Goal: Feedback & Contribution: Contribute content

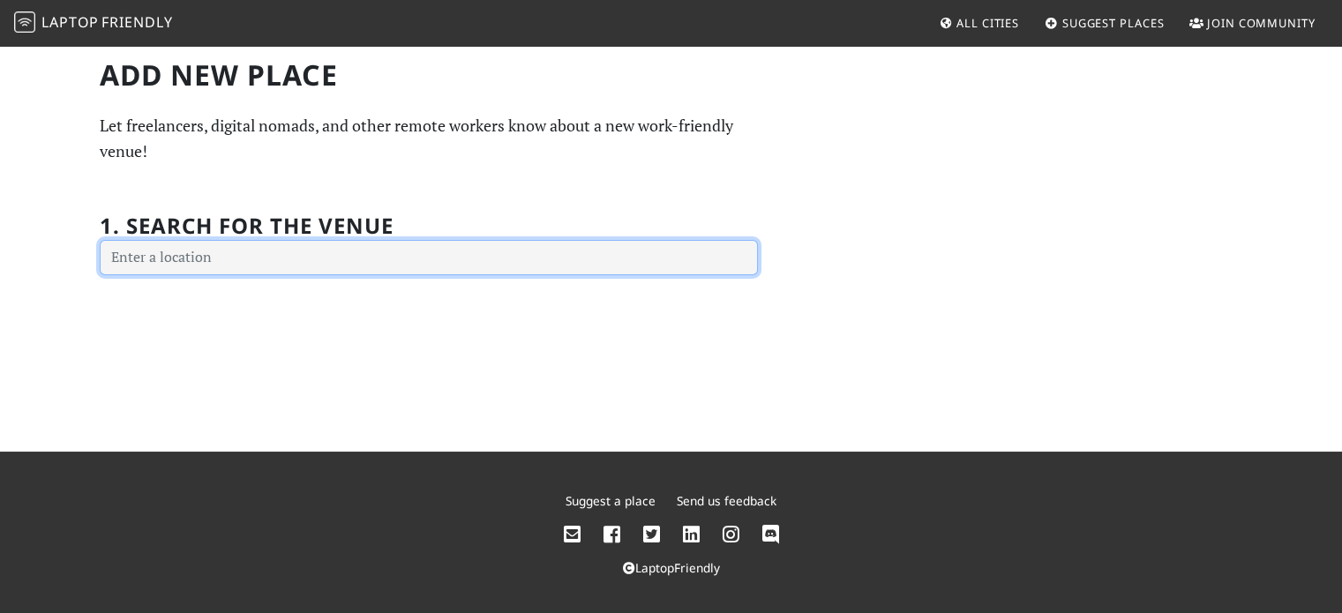
click at [379, 264] on input "text" at bounding box center [429, 257] width 658 height 35
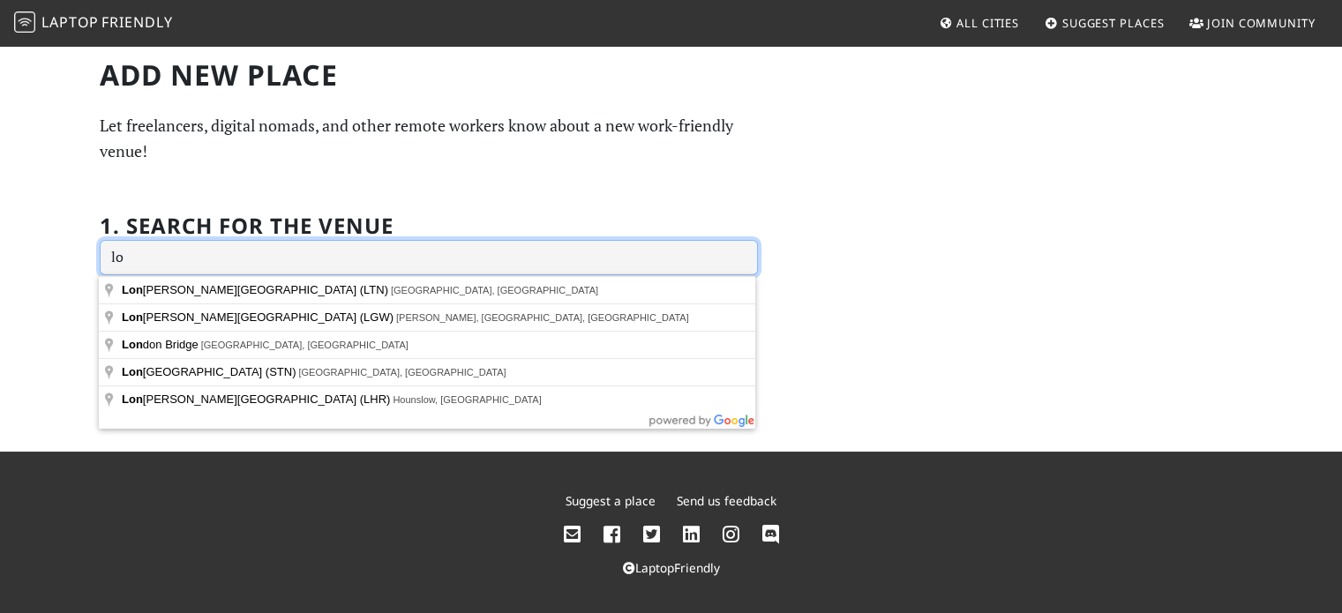
type input "l"
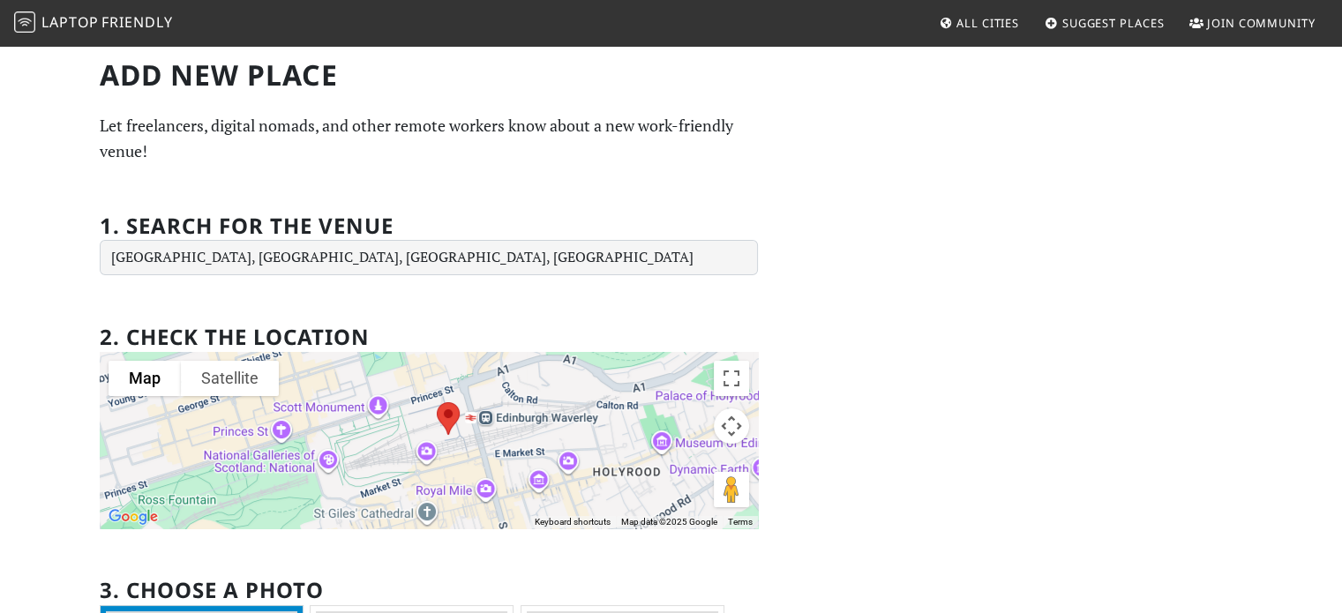
drag, startPoint x: 550, startPoint y: 472, endPoint x: 559, endPoint y: 455, distance: 19.4
click at [559, 455] on div at bounding box center [429, 440] width 658 height 176
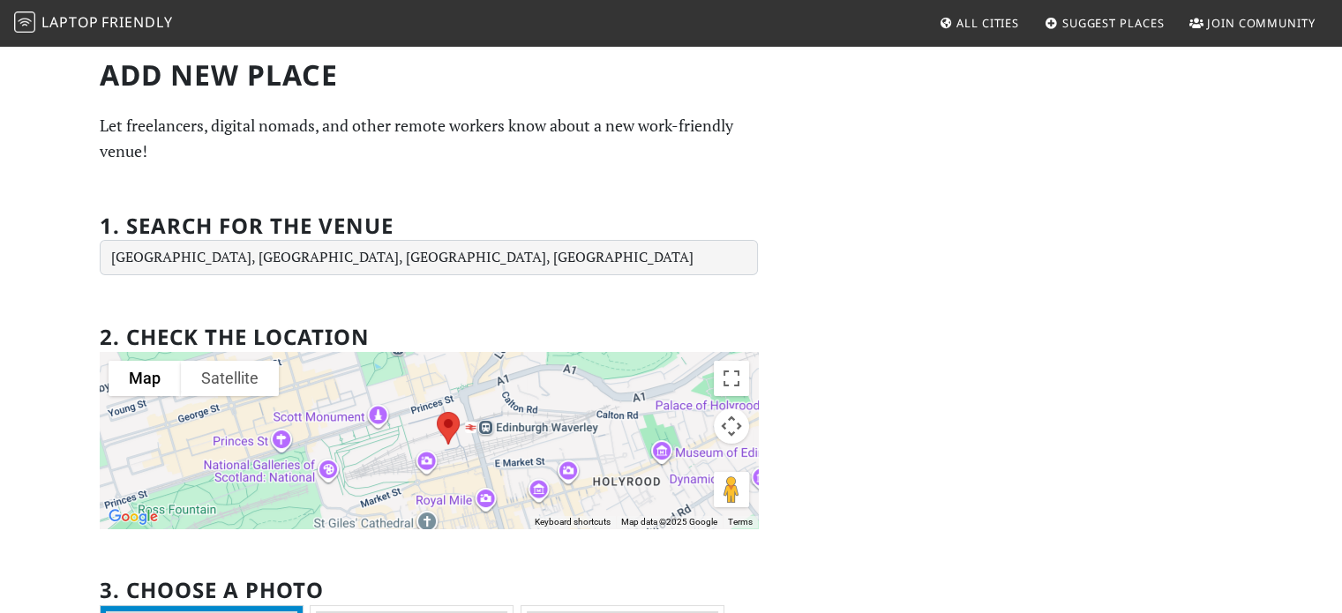
click at [447, 423] on img at bounding box center [448, 428] width 37 height 47
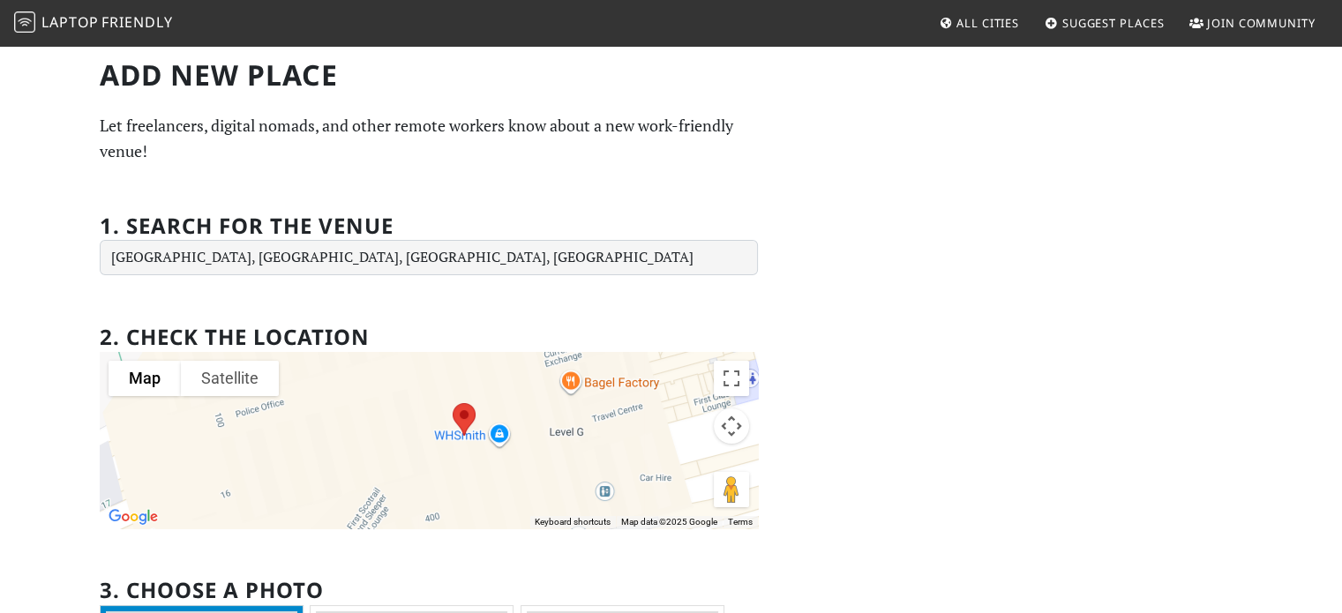
drag, startPoint x: 453, startPoint y: 427, endPoint x: 445, endPoint y: 500, distance: 73.7
click at [445, 500] on div at bounding box center [429, 440] width 658 height 176
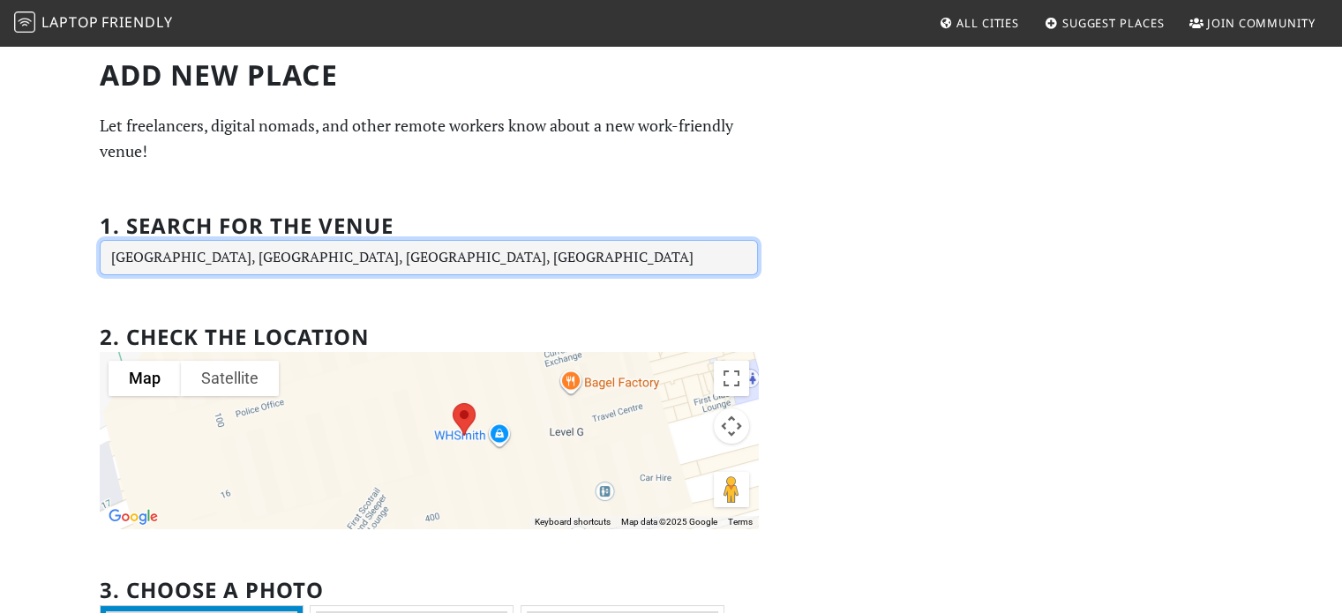
drag, startPoint x: 554, startPoint y: 253, endPoint x: 24, endPoint y: 179, distance: 535.5
click at [0, 230] on div "Add new Place Let freelancers, digital nomads, and other remote workers know ab…" at bounding box center [671, 597] width 1342 height 1107
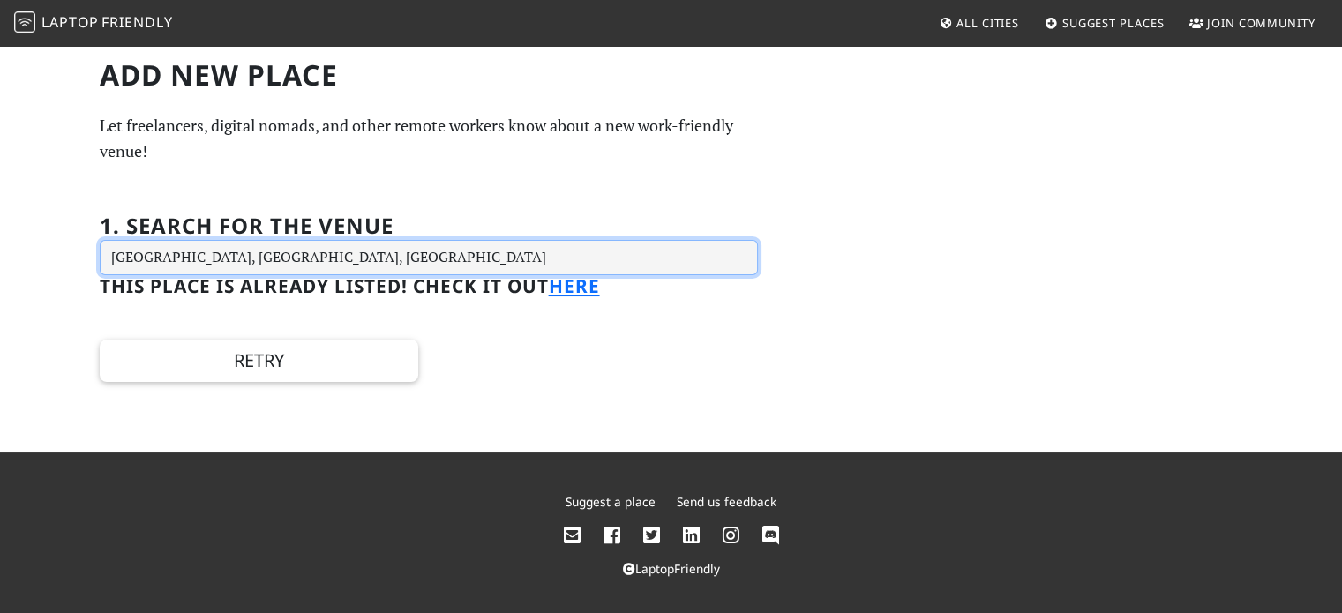
drag, startPoint x: 291, startPoint y: 256, endPoint x: 88, endPoint y: 207, distance: 208.7
click at [89, 207] on div "Add new Place Let freelancers, digital nomads, and other remote workers know ab…" at bounding box center [428, 220] width 679 height 324
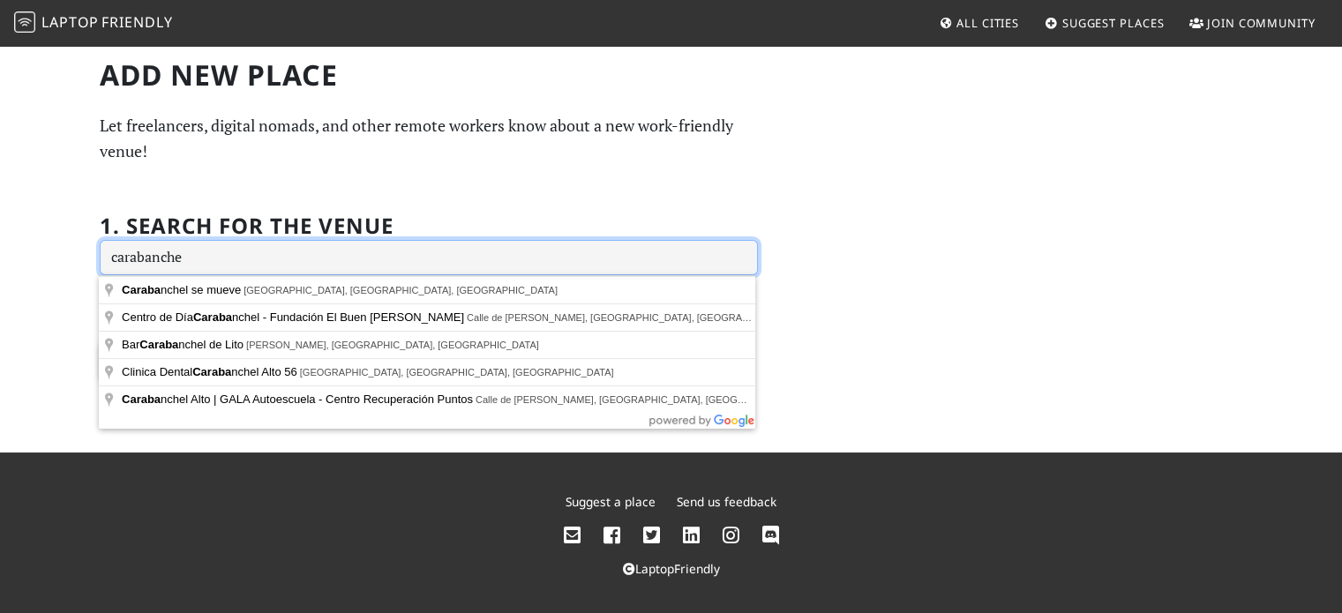
type input "carabanchel"
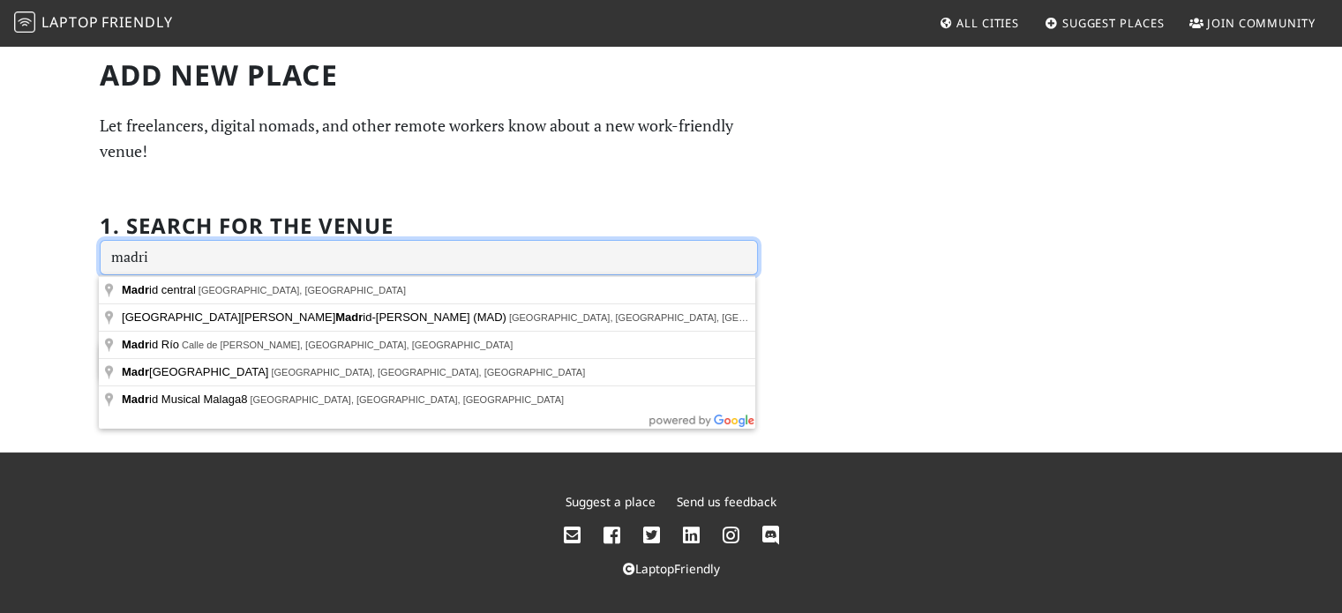
type input "madrid"
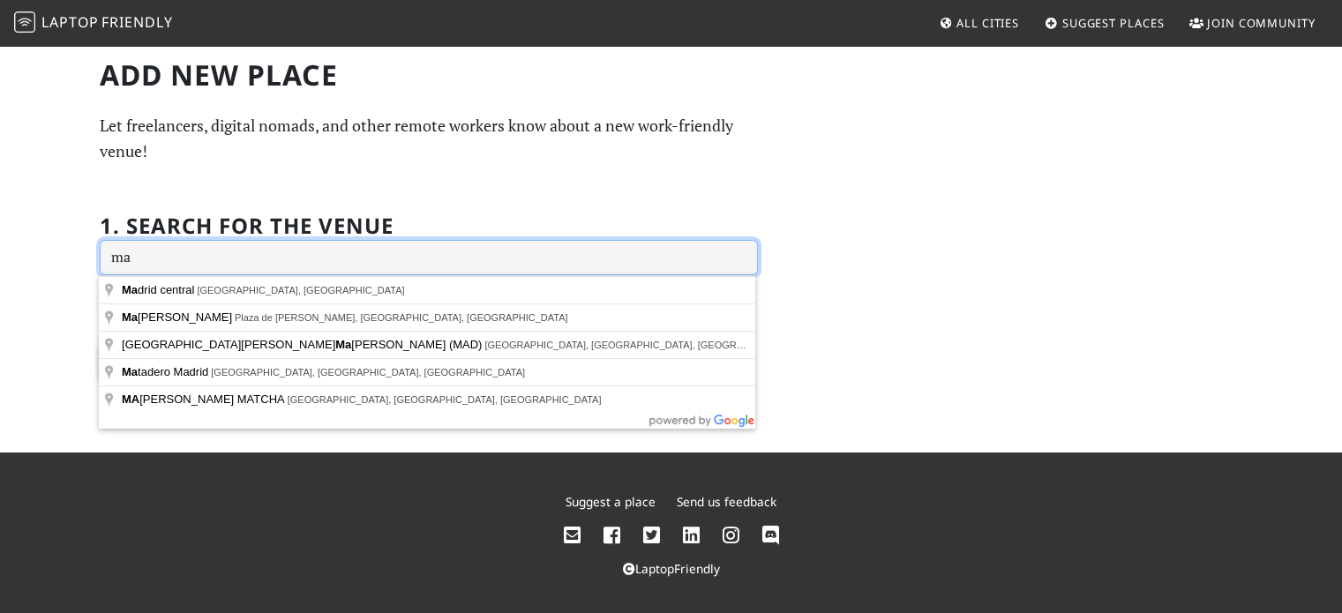
type input "m"
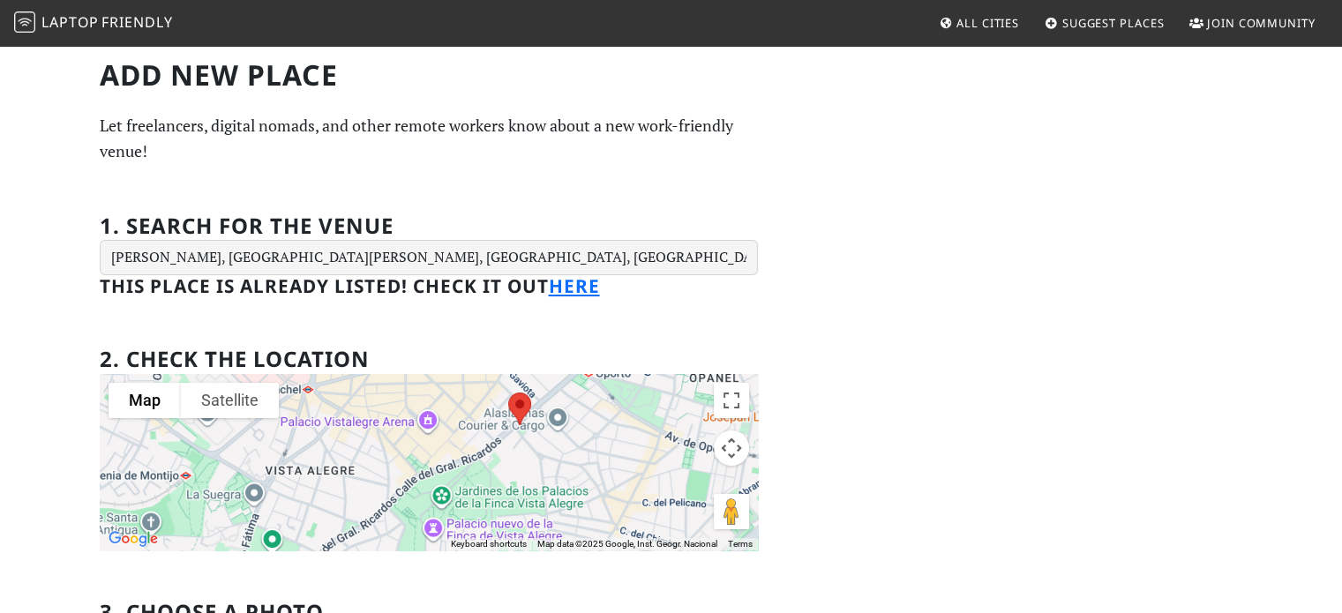
drag, startPoint x: 575, startPoint y: 512, endPoint x: 617, endPoint y: 552, distance: 58.0
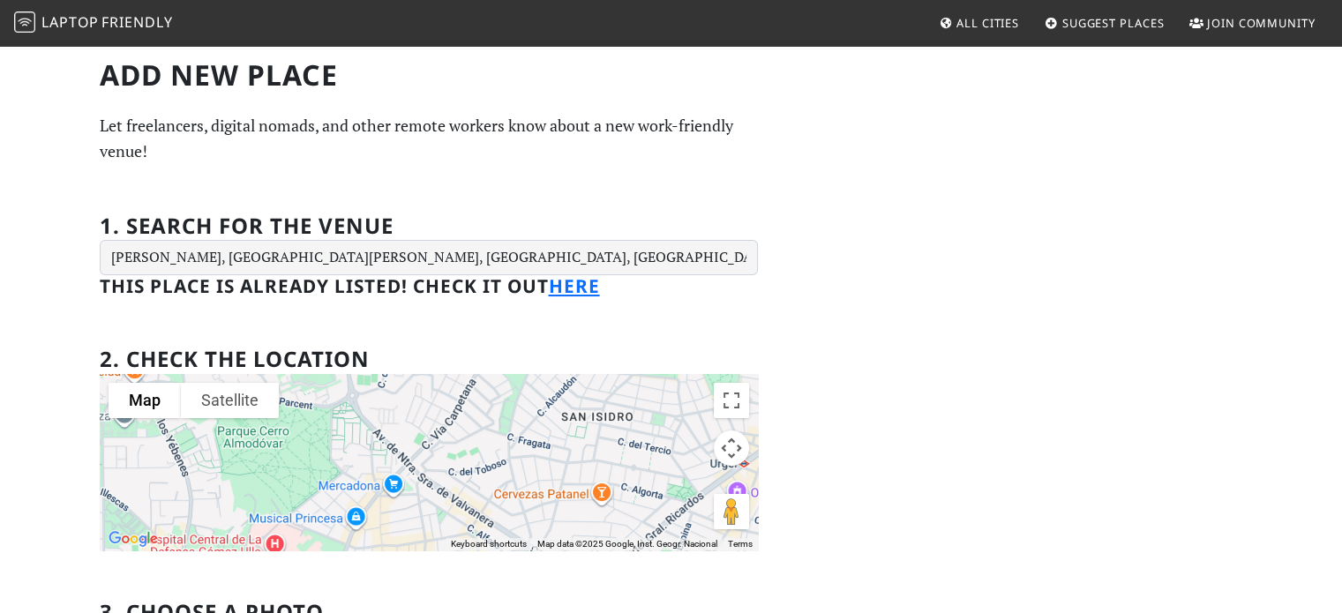
drag, startPoint x: 615, startPoint y: 495, endPoint x: 392, endPoint y: 568, distance: 235.0
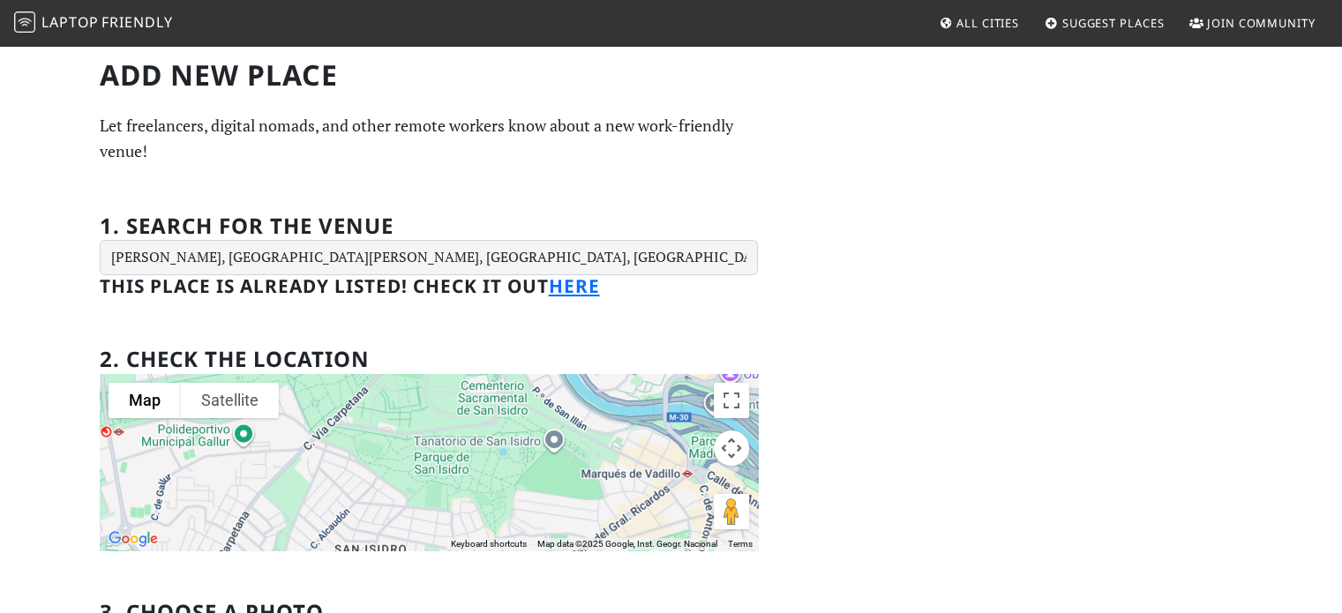
drag, startPoint x: 529, startPoint y: 497, endPoint x: 378, endPoint y: 529, distance: 155.2
click at [378, 529] on div at bounding box center [429, 462] width 658 height 176
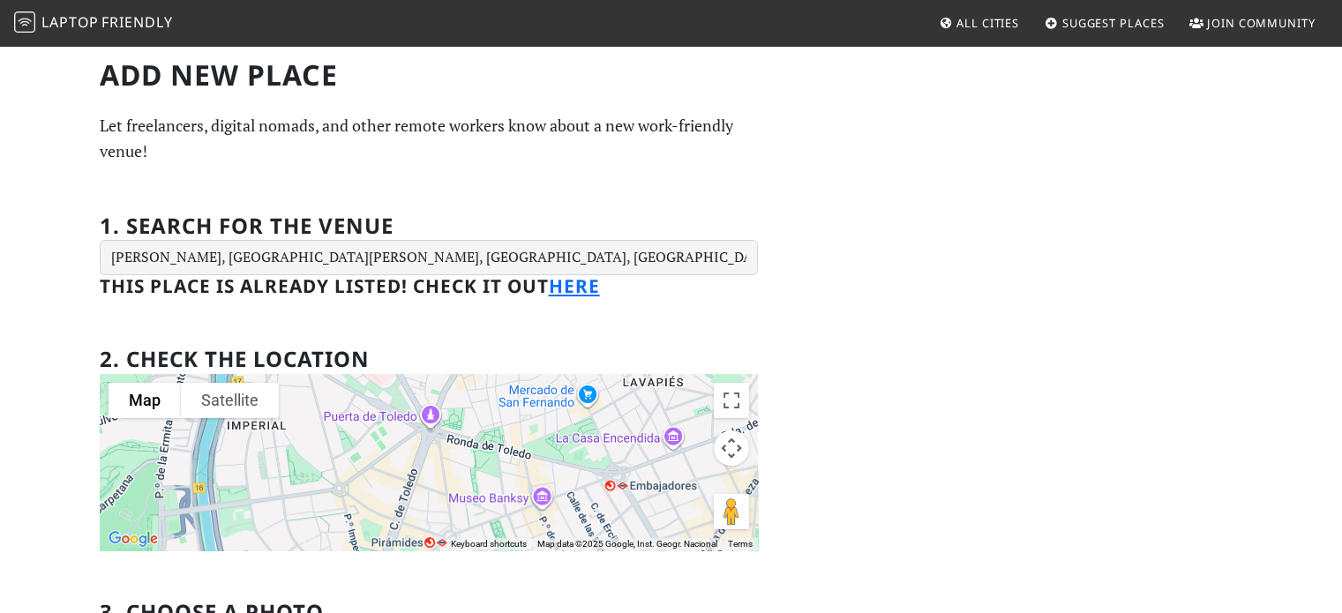
drag, startPoint x: 490, startPoint y: 432, endPoint x: 424, endPoint y: 552, distance: 135.9
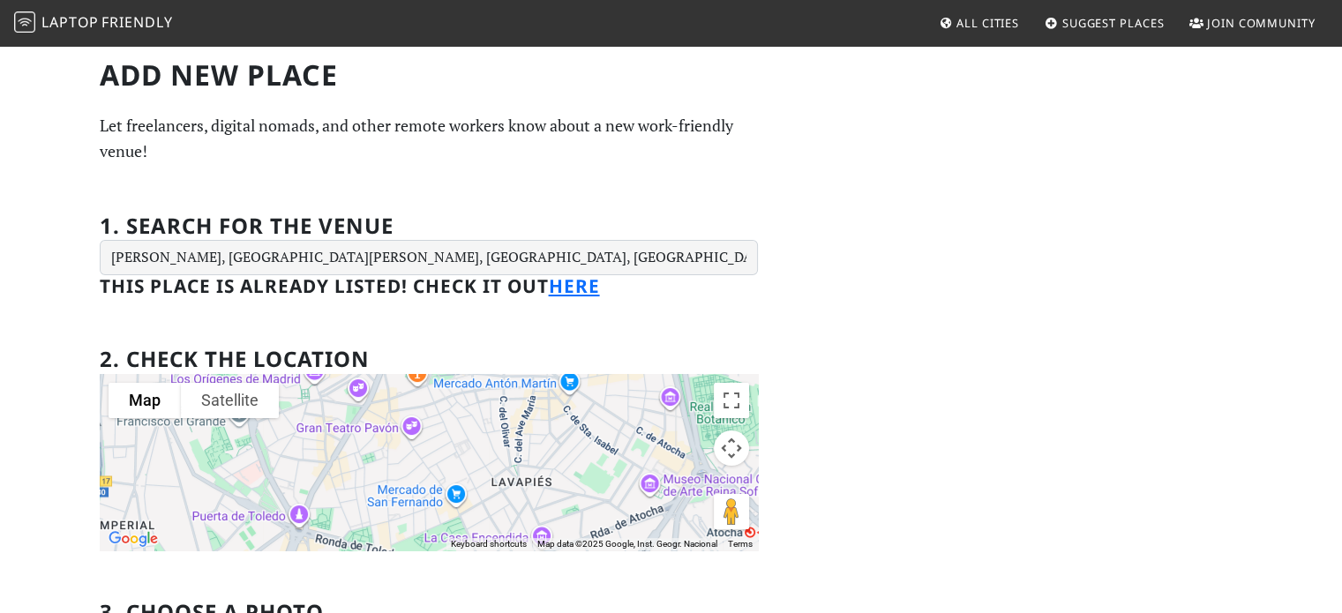
drag, startPoint x: 568, startPoint y: 462, endPoint x: 434, endPoint y: 559, distance: 165.1
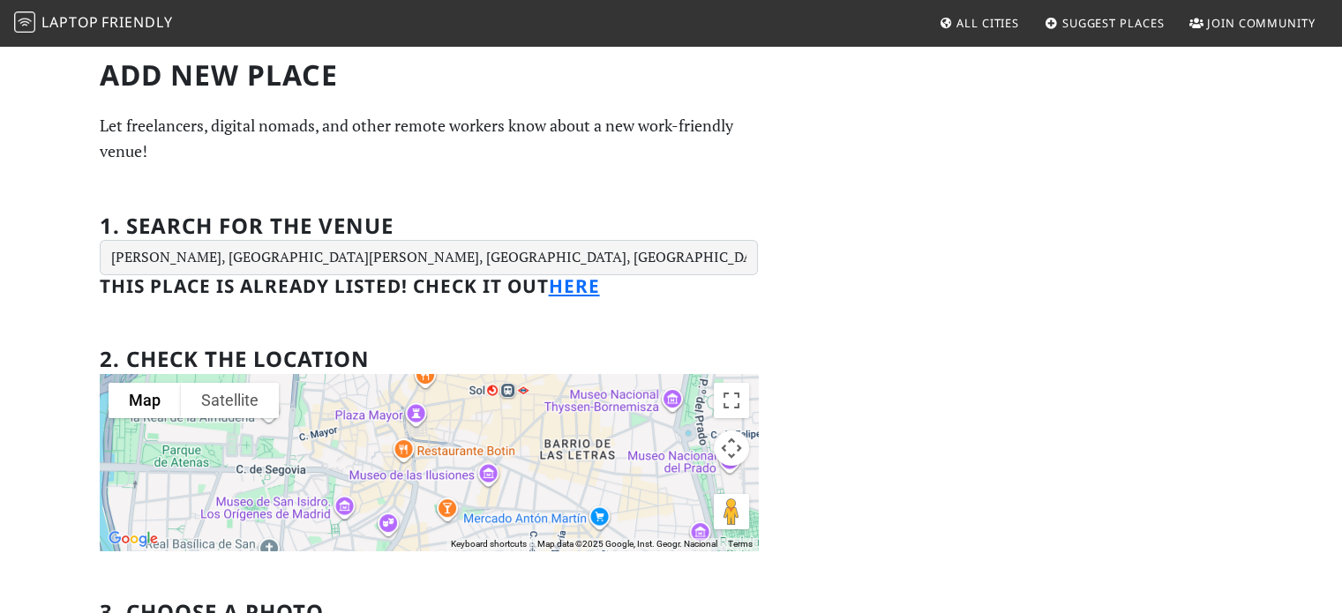
drag, startPoint x: 499, startPoint y: 565, endPoint x: 517, endPoint y: 571, distance: 19.5
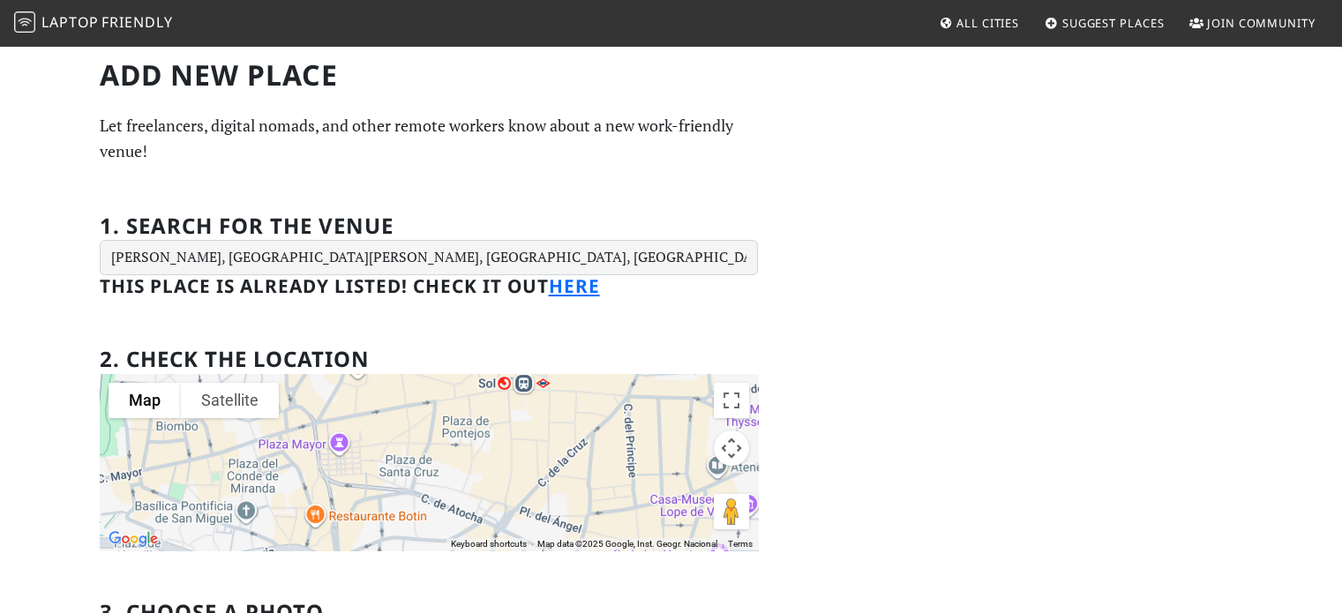
drag, startPoint x: 568, startPoint y: 412, endPoint x: 530, endPoint y: 497, distance: 92.8
click at [531, 490] on div at bounding box center [429, 462] width 658 height 176
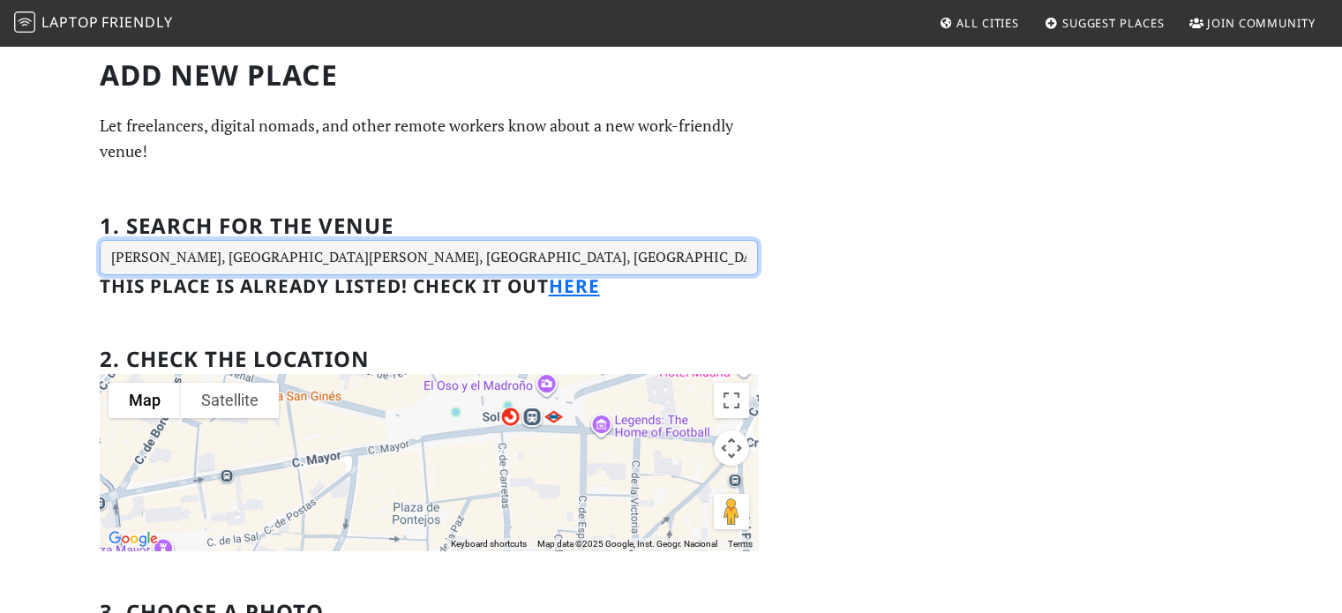
click at [459, 253] on input "Puerta Bonita, Calle Puerta Bonita, Madrid, Spain" at bounding box center [429, 257] width 658 height 35
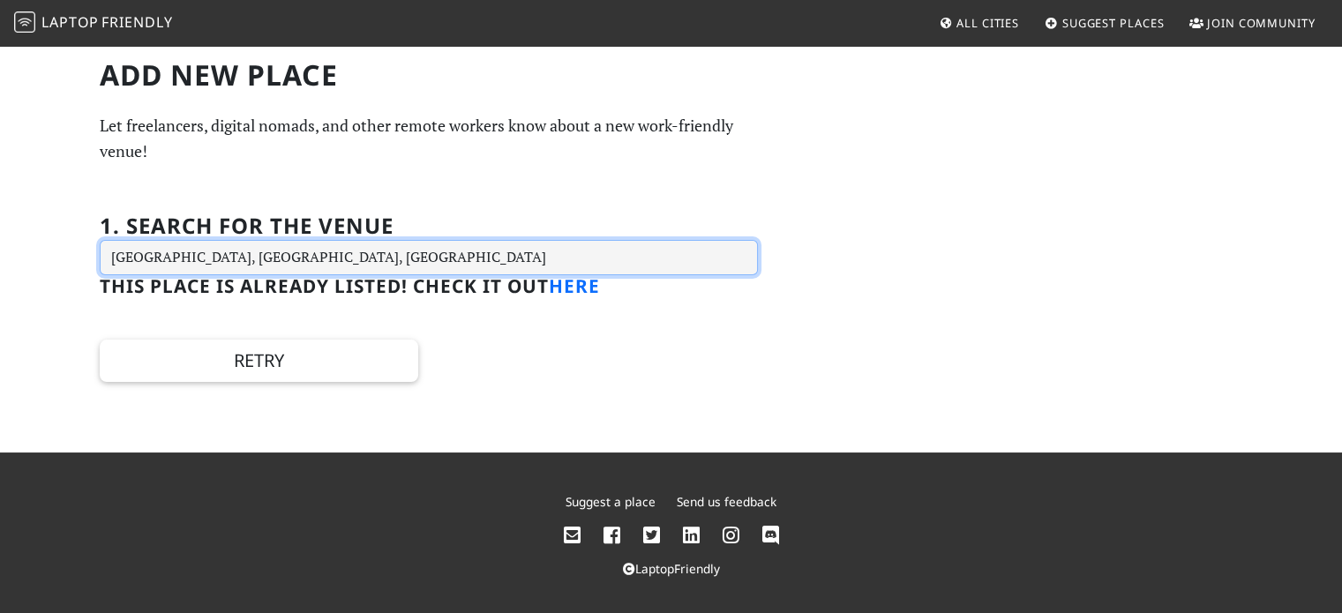
type input "Manchester Museum, Oxford Road, Manchester, UK"
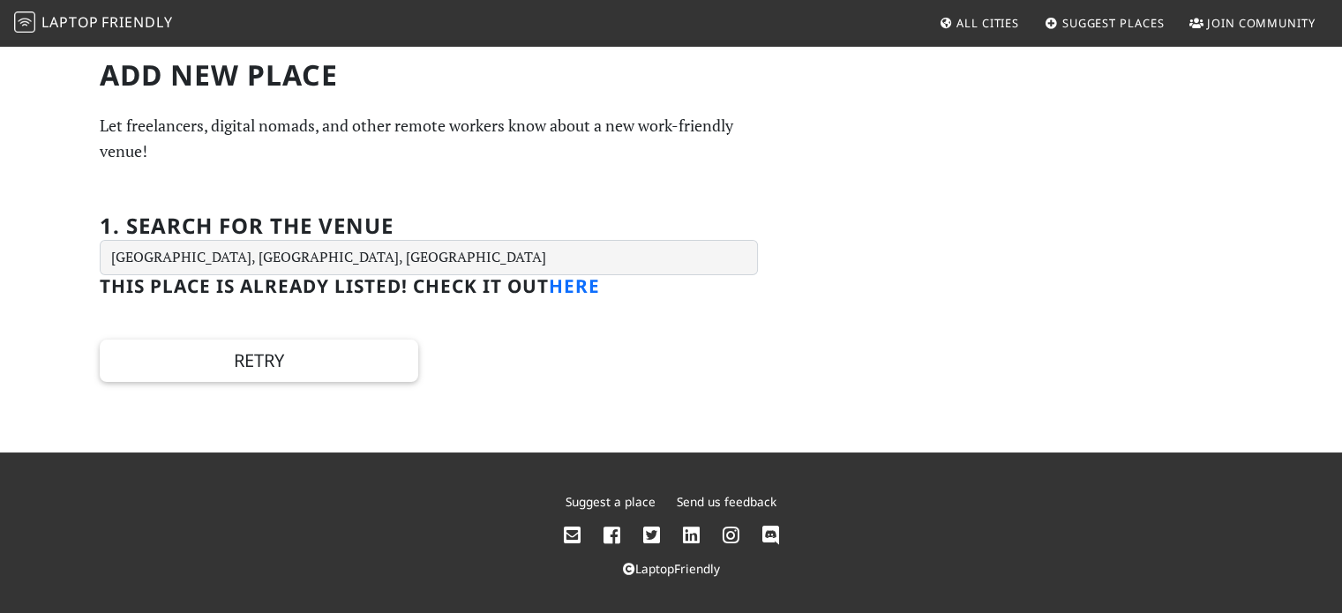
click at [582, 289] on link "here" at bounding box center [574, 286] width 51 height 25
click at [575, 289] on link "here" at bounding box center [574, 286] width 51 height 25
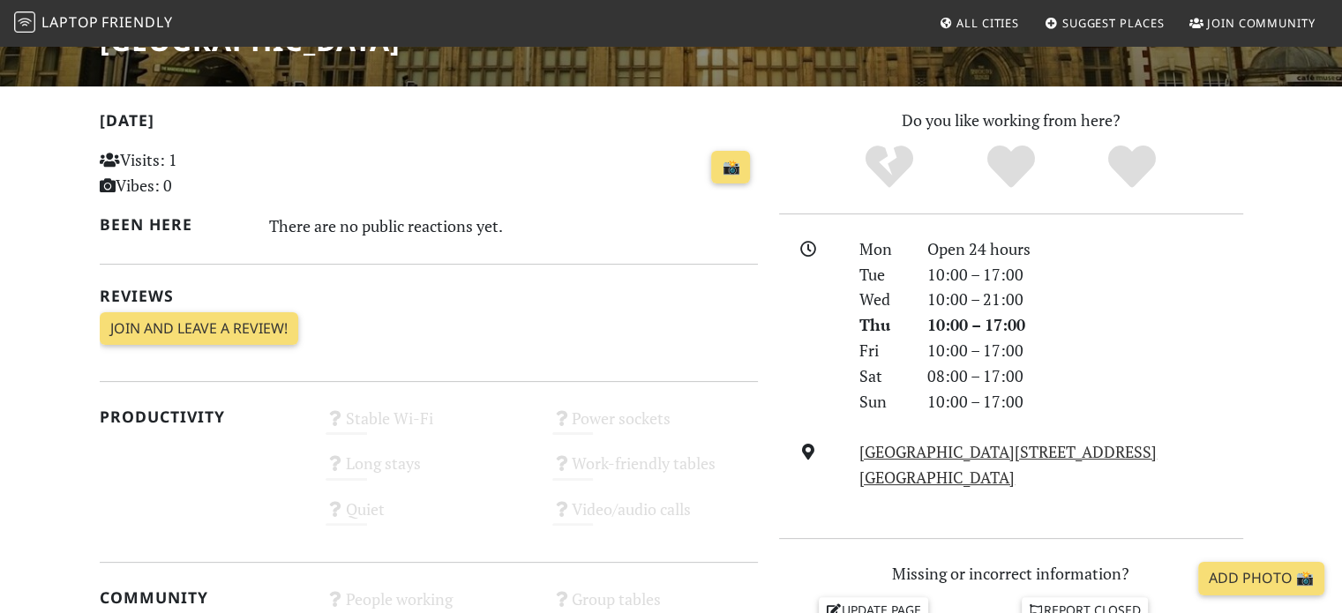
scroll to position [176, 0]
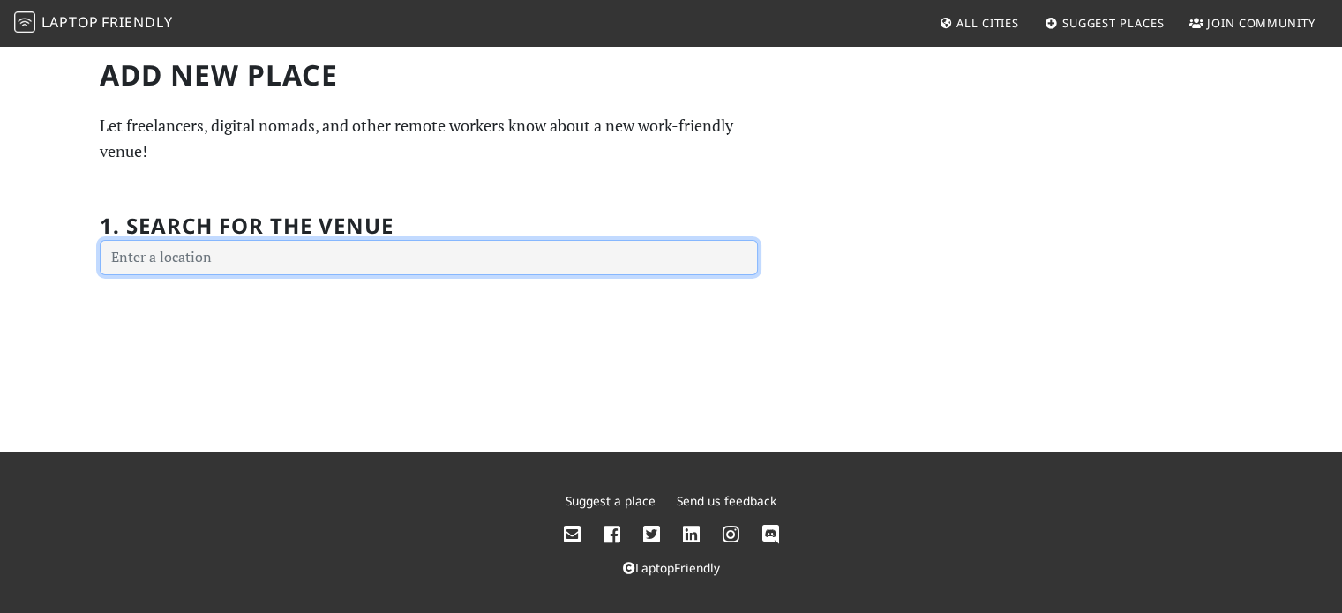
click at [259, 242] on input "text" at bounding box center [429, 257] width 658 height 35
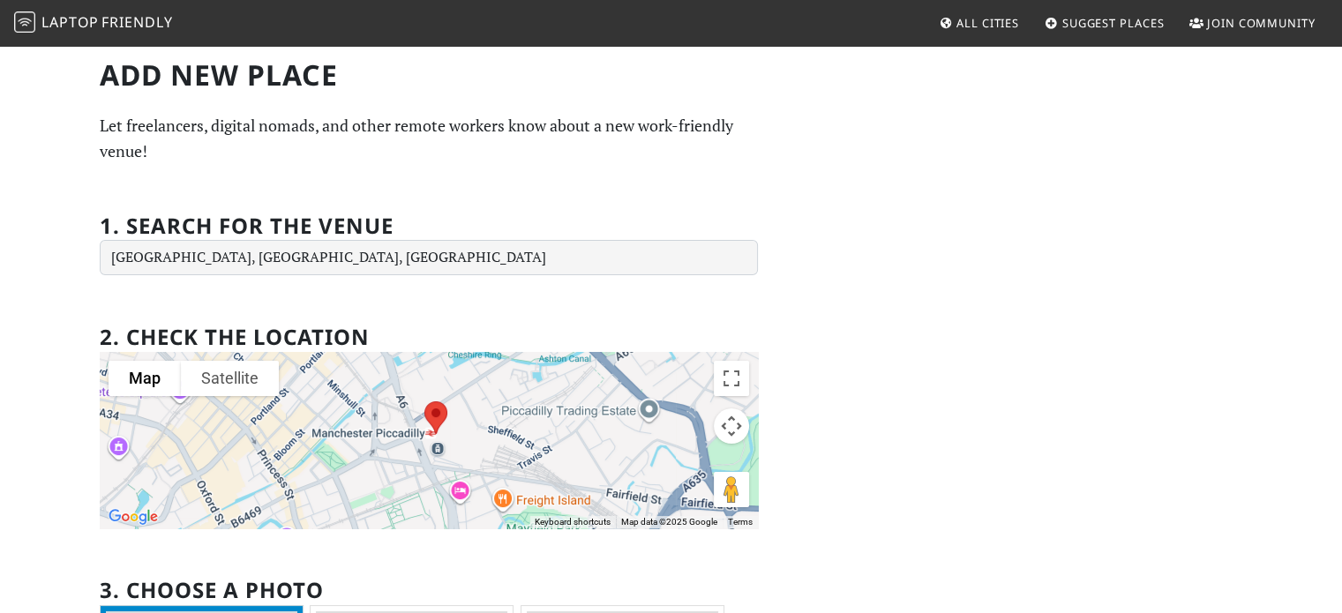
click at [434, 432] on img at bounding box center [435, 417] width 37 height 47
click at [432, 425] on img at bounding box center [435, 417] width 37 height 47
click at [431, 425] on img at bounding box center [435, 417] width 37 height 47
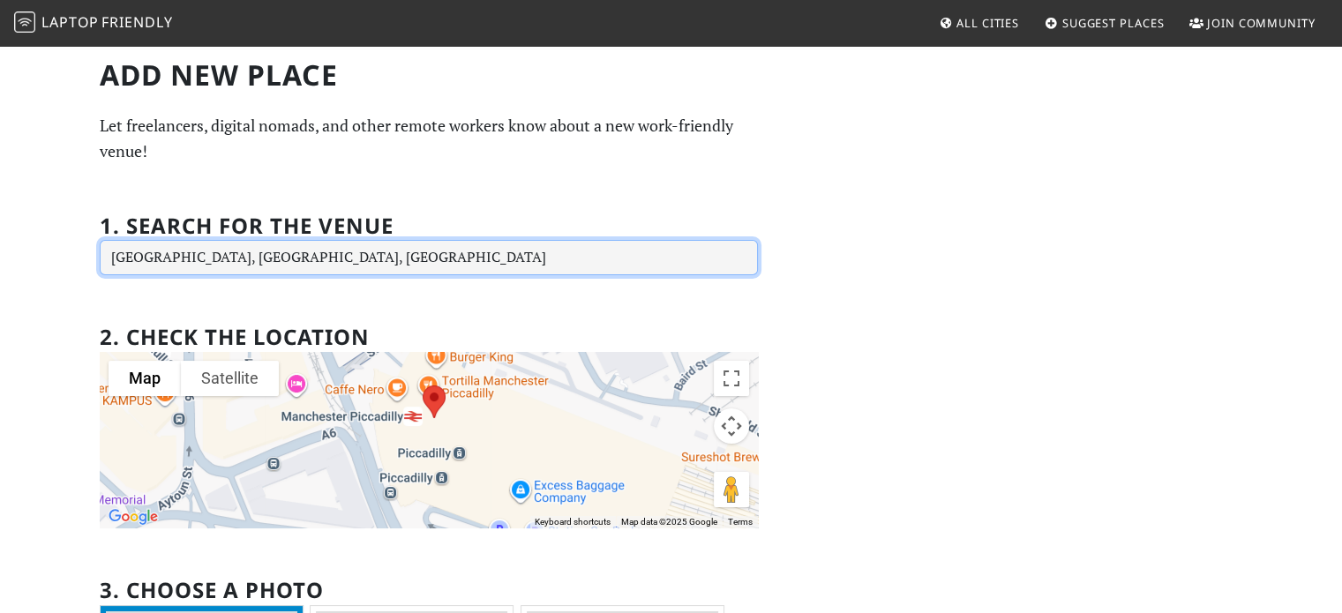
click at [326, 256] on input "Manchester Piccadilly railway station, Manchester, UK" at bounding box center [429, 257] width 658 height 35
click at [325, 256] on input "Manchester Piccadilly railway station, Manchester, UK" at bounding box center [429, 257] width 658 height 35
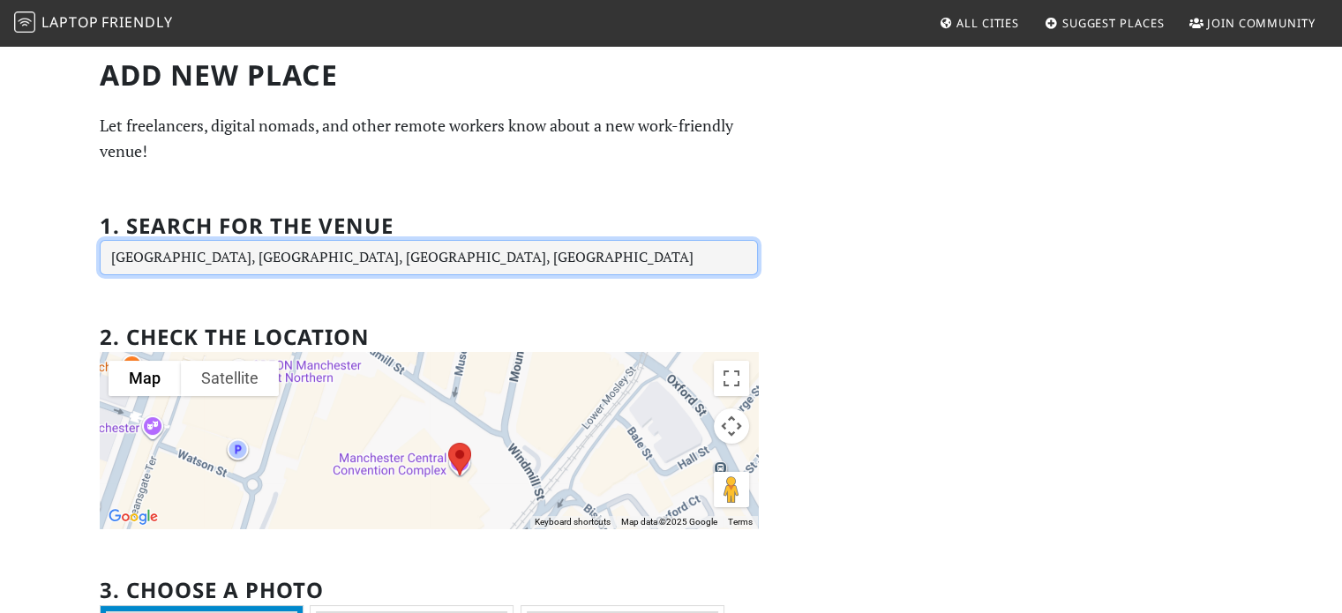
type input "Manchester Central Convention Complex, Windmill Street, Manchester, UK"
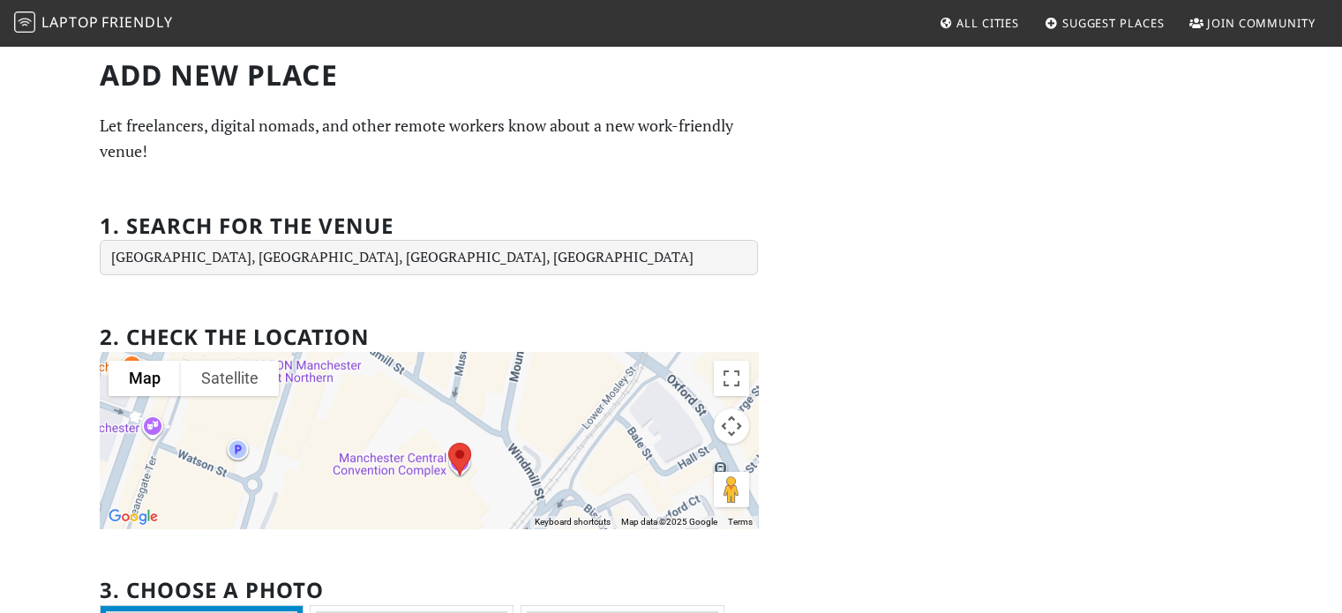
click at [422, 472] on div at bounding box center [429, 440] width 658 height 176
click at [462, 448] on img at bounding box center [459, 459] width 37 height 47
